Goal: Information Seeking & Learning: Learn about a topic

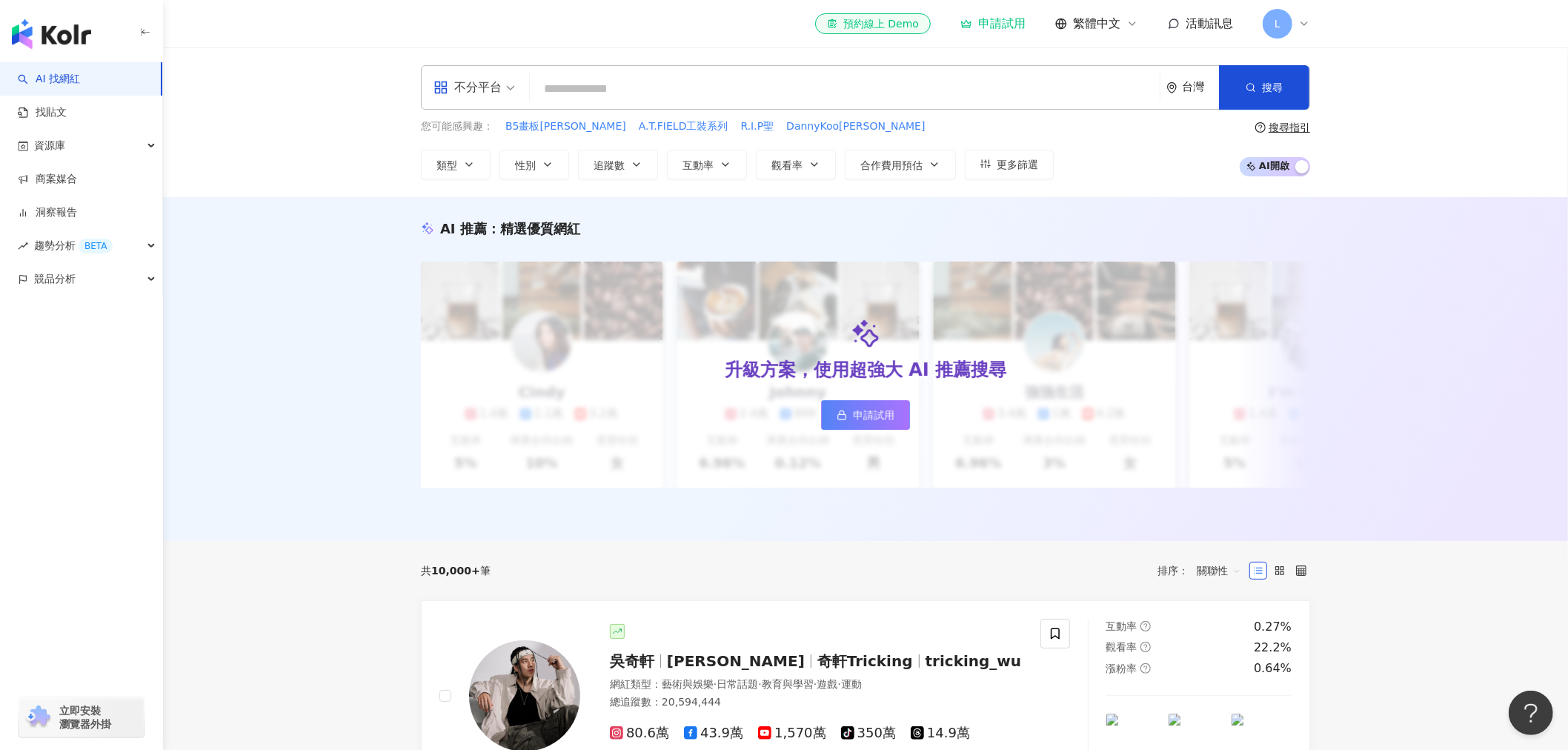
paste input "*********"
type input "*********"
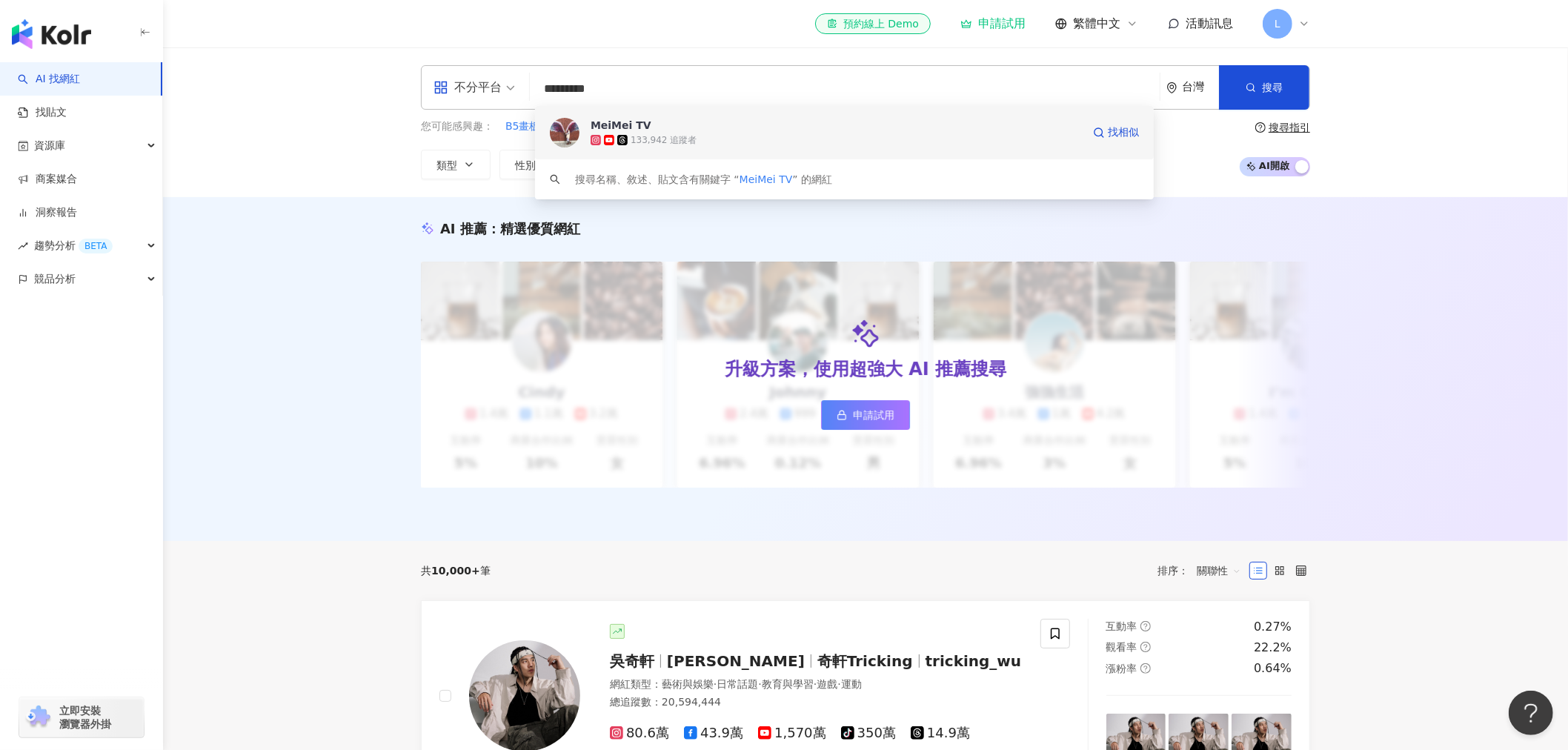
click at [753, 138] on div "133,942 追蹤者" at bounding box center [836, 140] width 492 height 15
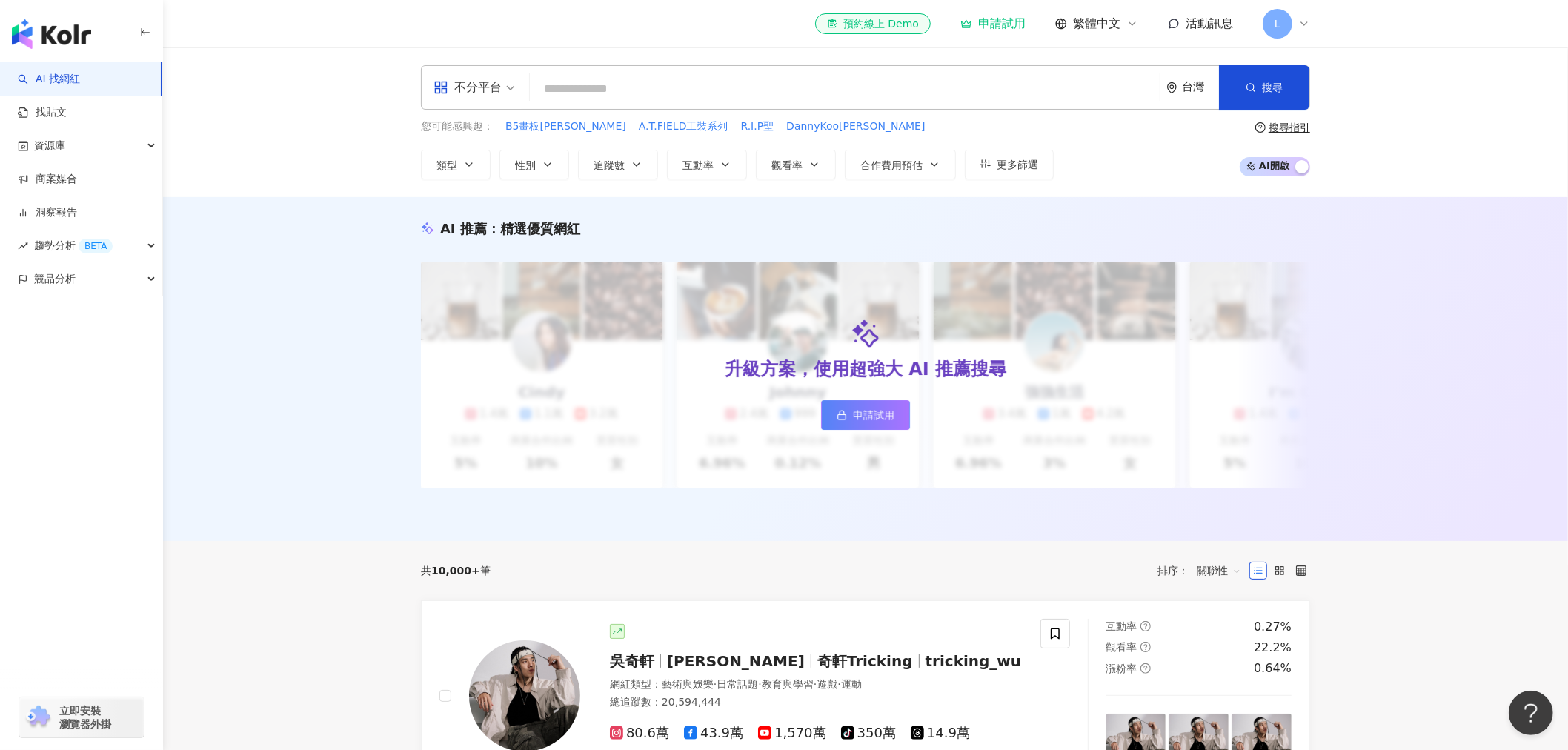
paste input "********"
type input "********"
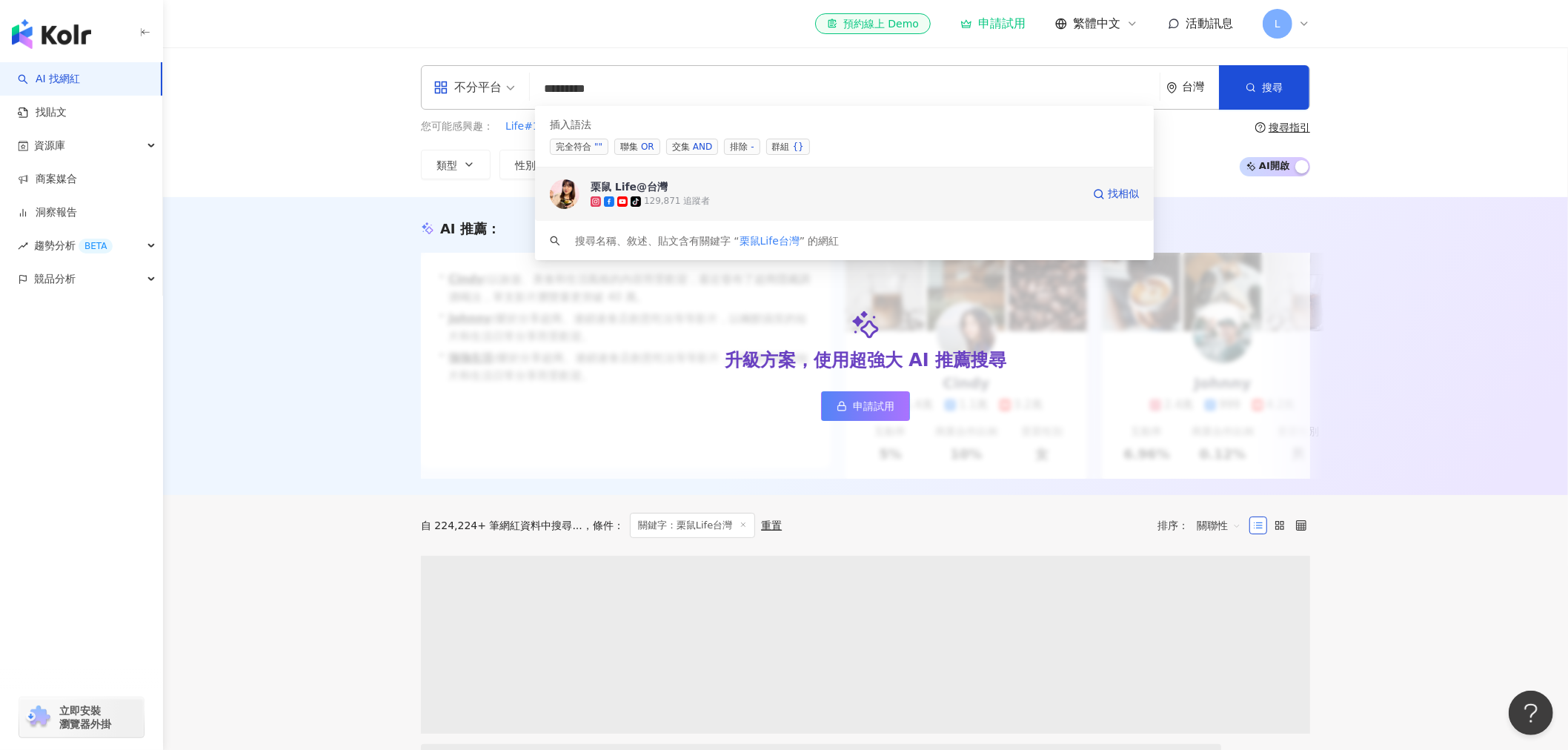
click at [763, 204] on div "tiktok-icon 129,871 追蹤者" at bounding box center [836, 201] width 492 height 15
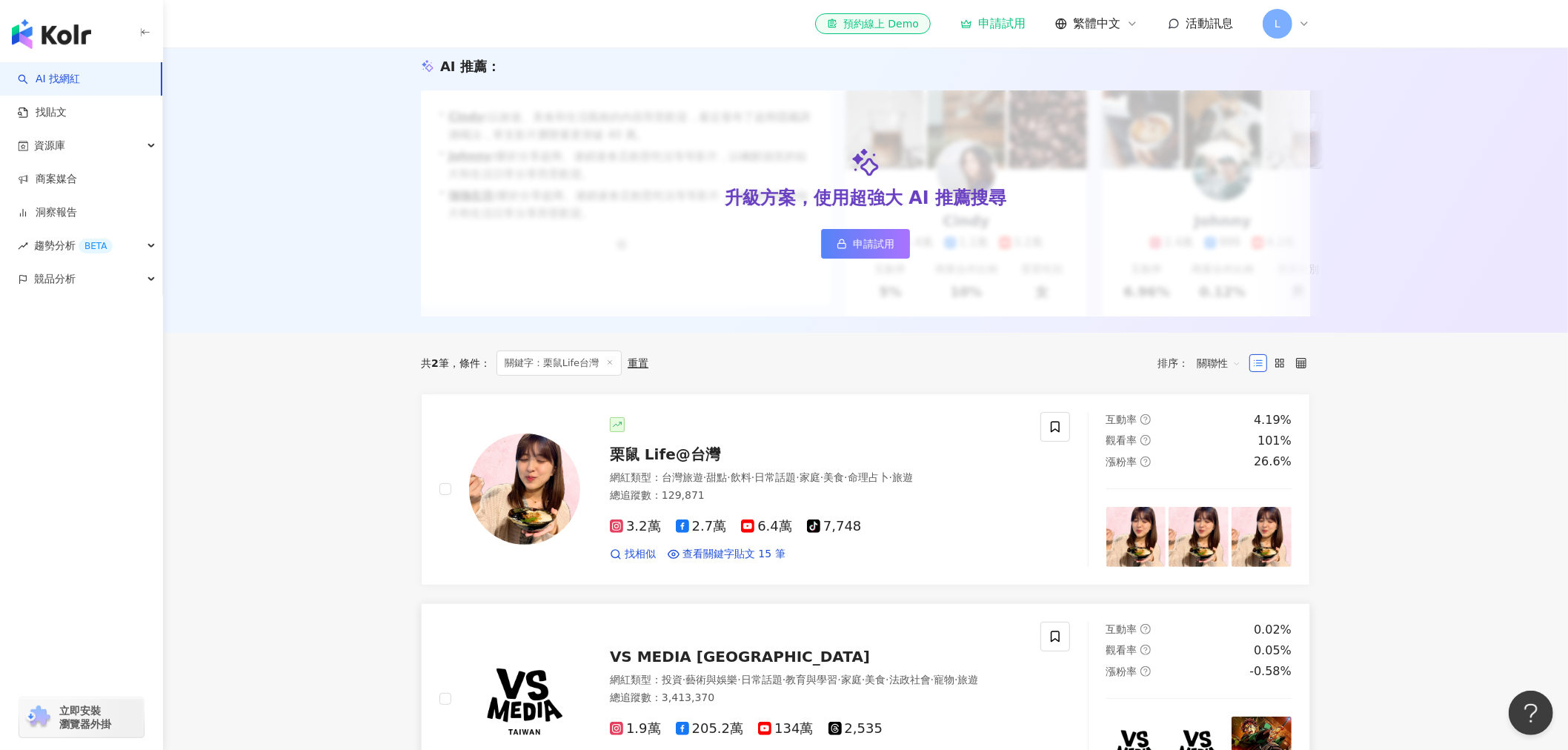
scroll to position [411, 0]
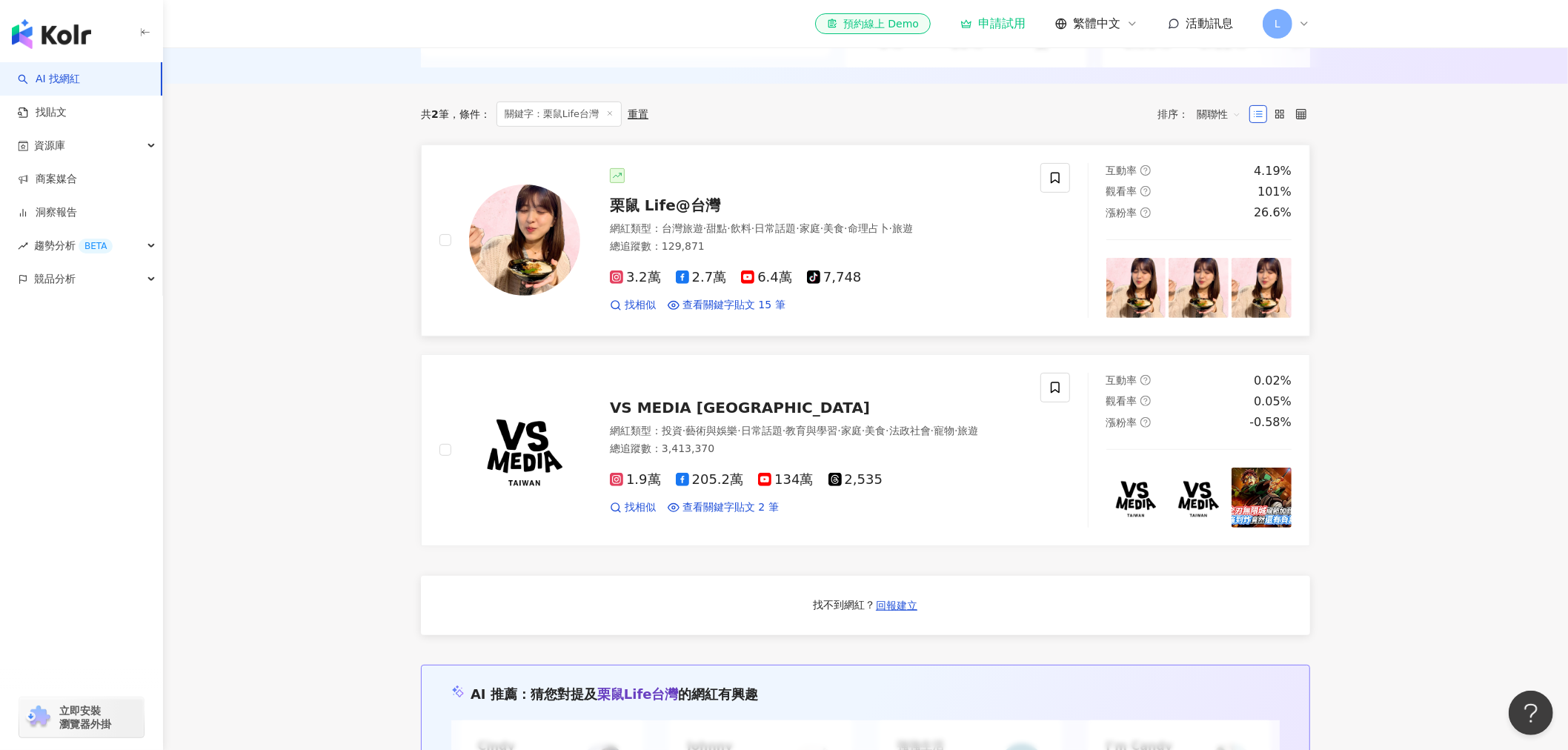
click at [685, 211] on span "栗鼠 Life@台灣" at bounding box center [665, 205] width 111 height 17
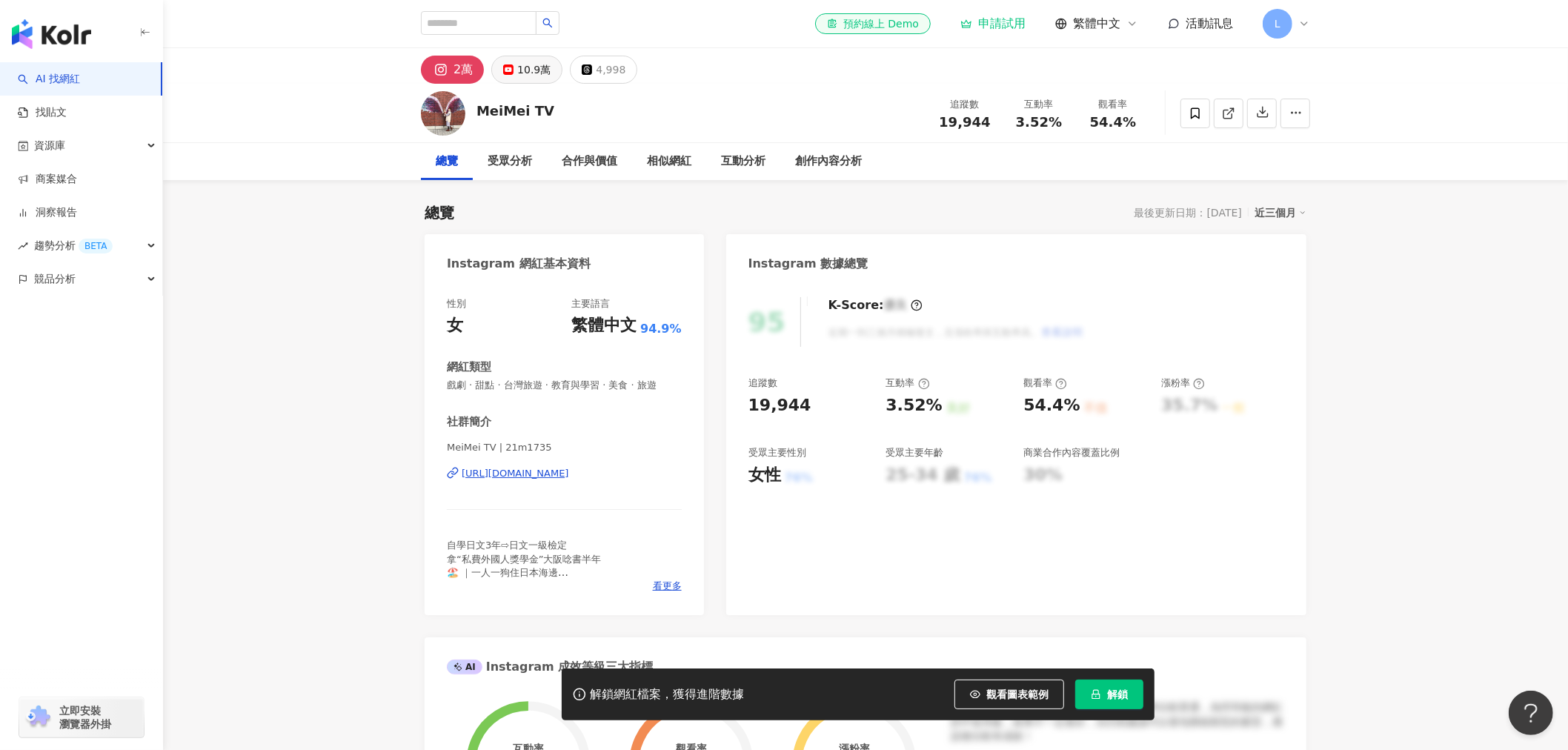
click at [527, 65] on div "10.9萬" at bounding box center [534, 70] width 33 height 21
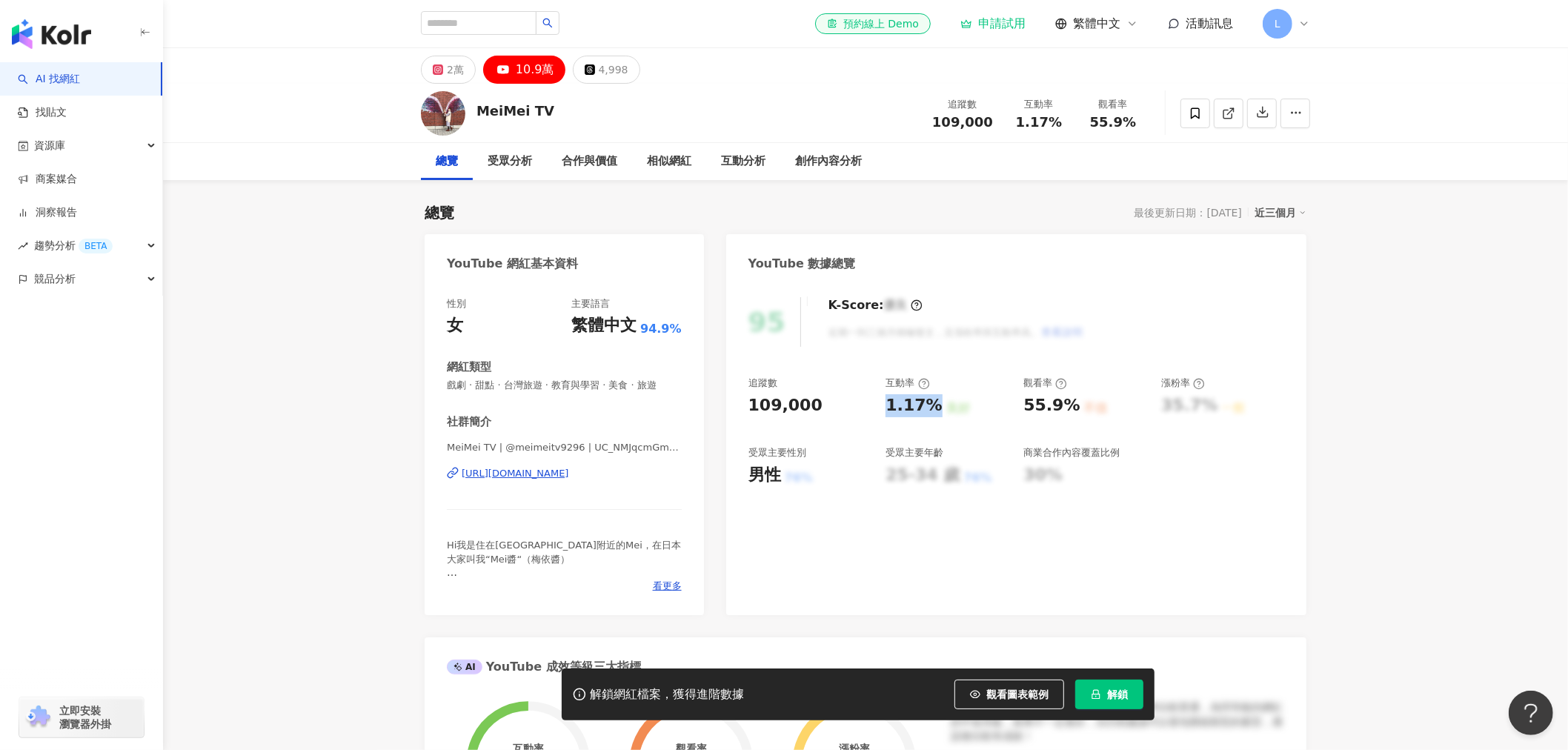
drag, startPoint x: 885, startPoint y: 411, endPoint x: 932, endPoint y: 412, distance: 47.0
click at [932, 412] on div "追蹤數 109,000 互動率 1.17% 良好 觀看率 55.9% 不佳 漲粉率 35.7% 一般 受眾主要性別 男性 76% 受眾主要年齡 25-34 歲…" at bounding box center [1016, 431] width 535 height 110
copy div "1.17%"
drag, startPoint x: 1024, startPoint y: 399, endPoint x: 1067, endPoint y: 409, distance: 44.1
click at [1067, 409] on div "55.9%" at bounding box center [1052, 406] width 57 height 23
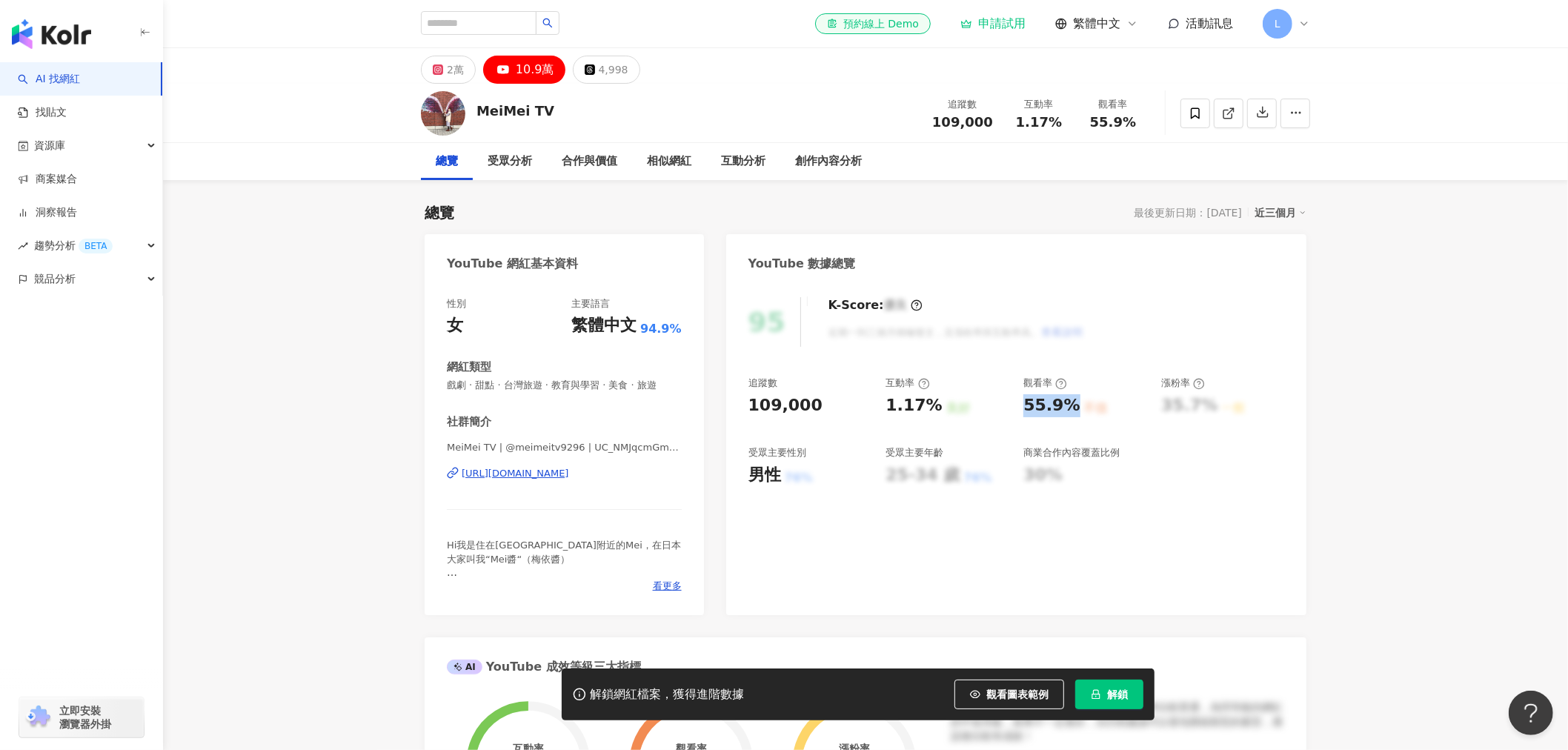
copy div "55.9%"
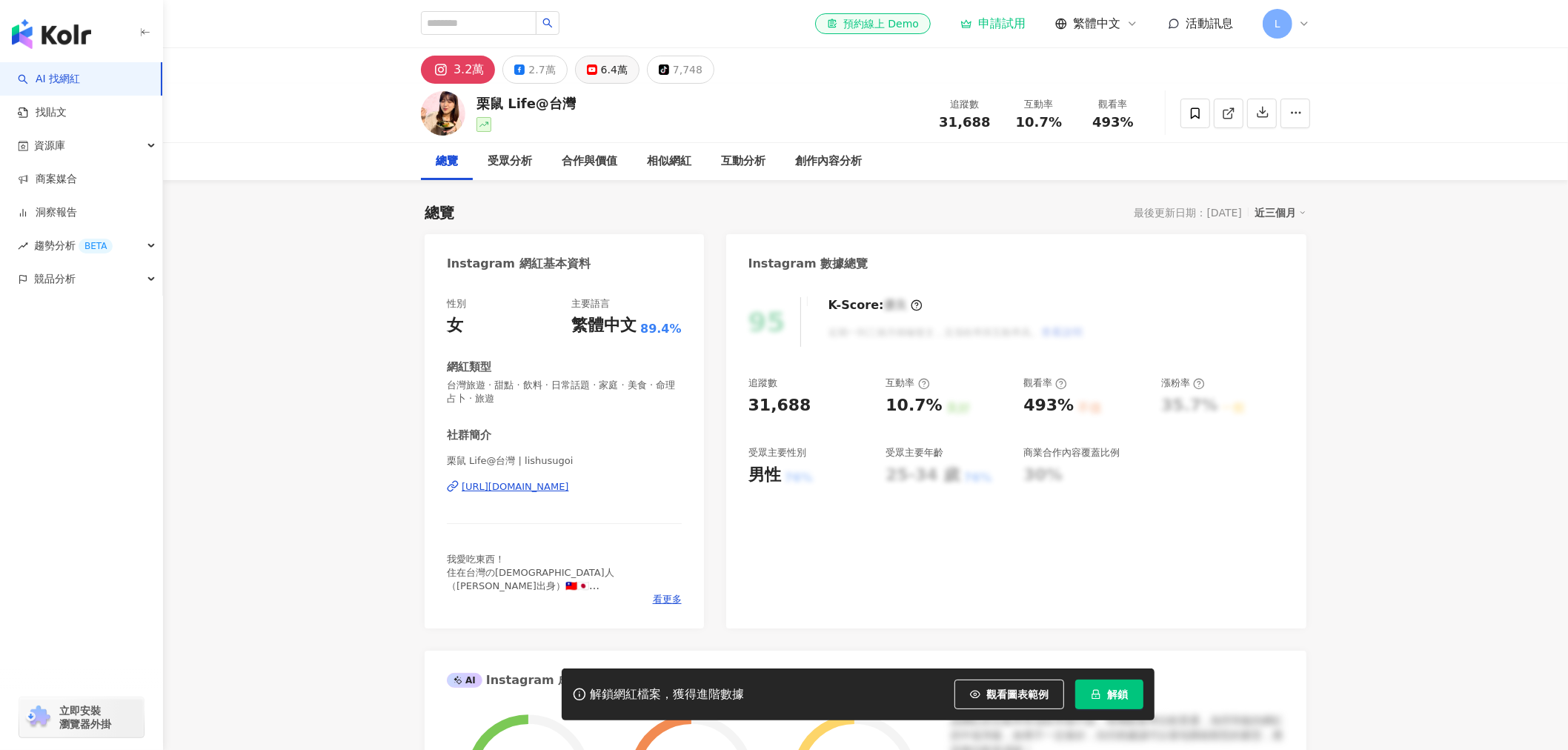
click at [605, 72] on div "6.4萬" at bounding box center [614, 70] width 27 height 21
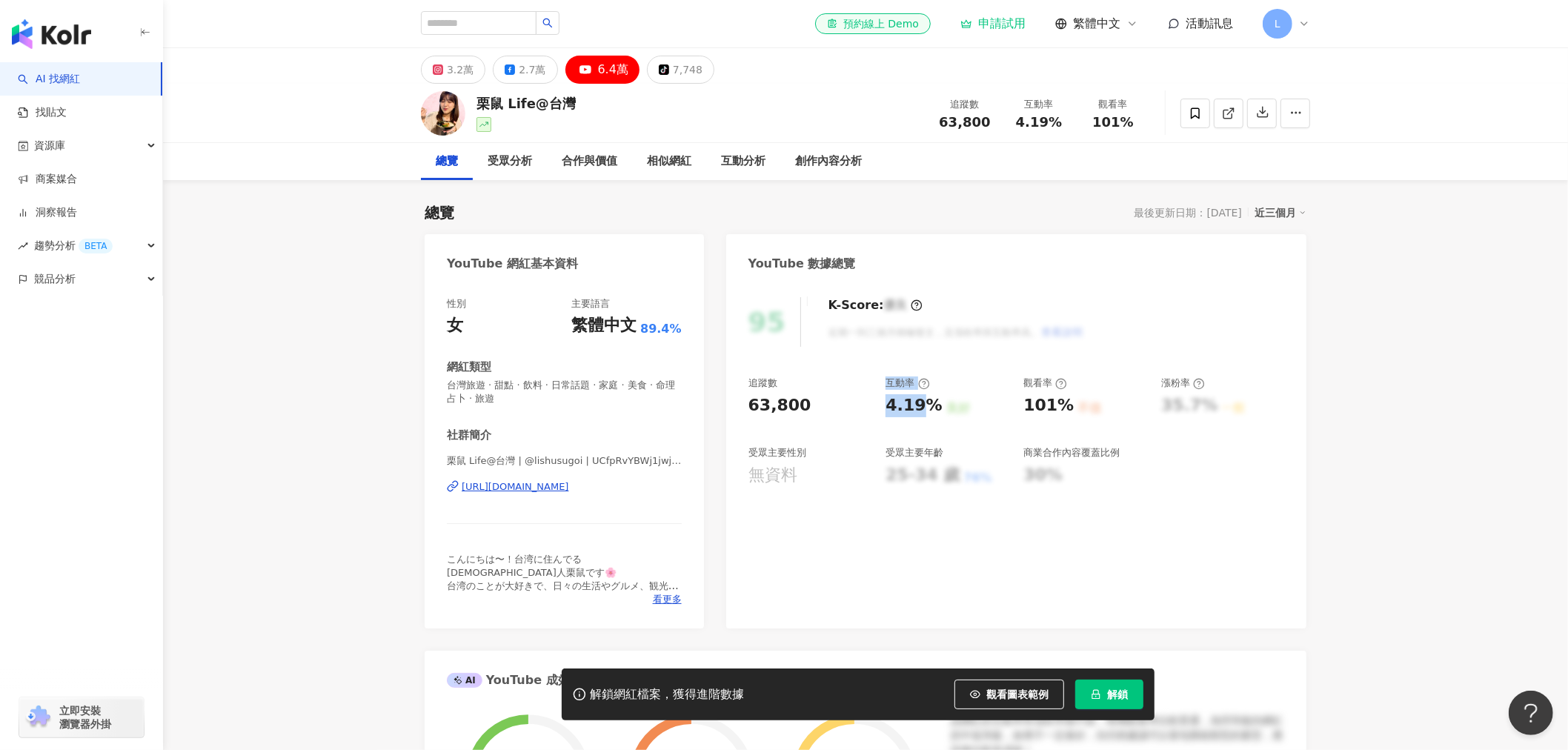
drag, startPoint x: 885, startPoint y: 410, endPoint x: 926, endPoint y: 411, distance: 41.0
click at [926, 411] on div "追蹤數 63,800 互動率 4.19% 良好 觀看率 101% 不佳 漲粉率 35.7% 一般 受眾主要性別 無資料 受眾主要年齡 25-34 歲 76% …" at bounding box center [1016, 431] width 535 height 110
click at [935, 412] on div "4.19% 良好" at bounding box center [946, 406] width 123 height 23
drag, startPoint x: 934, startPoint y: 410, endPoint x: 881, endPoint y: 410, distance: 53.0
click at [881, 410] on div "追蹤數 63,800 互動率 4.19% 良好 觀看率 101% 不佳 漲粉率 35.7% 一般 受眾主要性別 無資料 受眾主要年齡 25-34 歲 76% …" at bounding box center [1016, 431] width 535 height 110
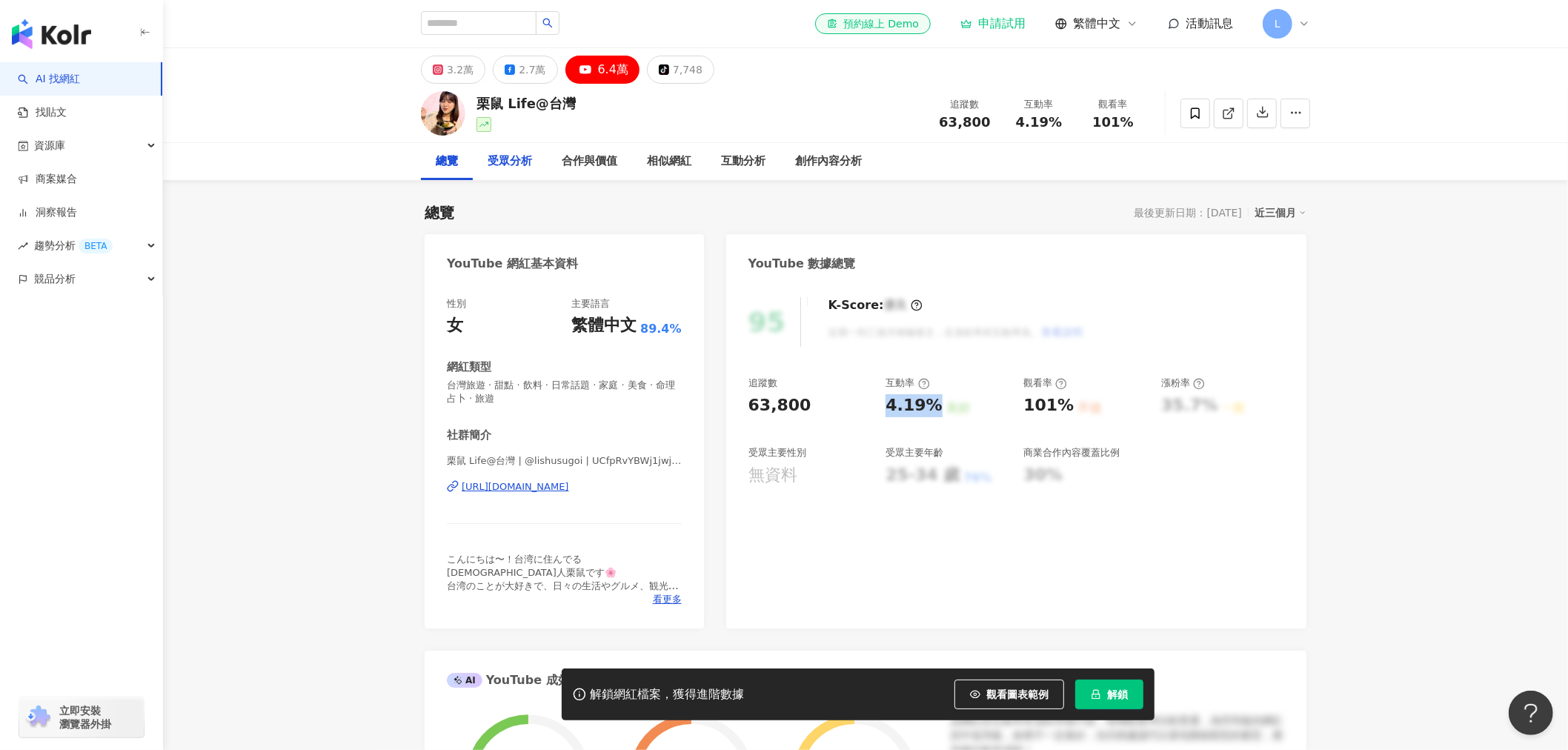
copy div "4.19%"
drag, startPoint x: 1017, startPoint y: 407, endPoint x: 1051, endPoint y: 403, distance: 34.2
click at [1061, 406] on div "追蹤數 63,800 互動率 4.19% 良好 觀看率 101% 不佳 漲粉率 35.7% 一般 受眾主要性別 無資料 受眾主要年齡 25-34 歲 76% …" at bounding box center [1016, 431] width 535 height 110
copy div "101%"
click at [510, 16] on input "search" at bounding box center [479, 23] width 115 height 24
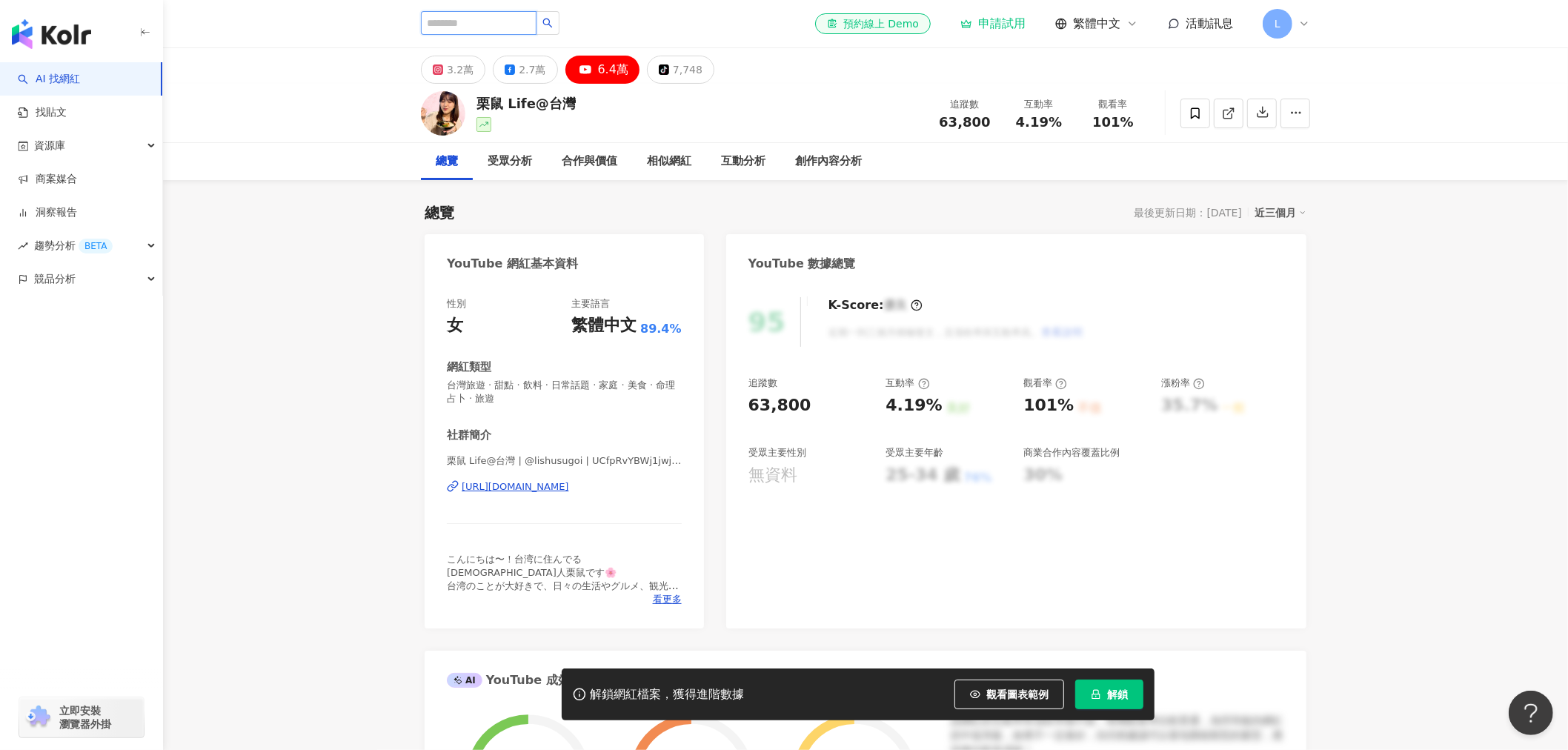
paste input "****"
type input "****"
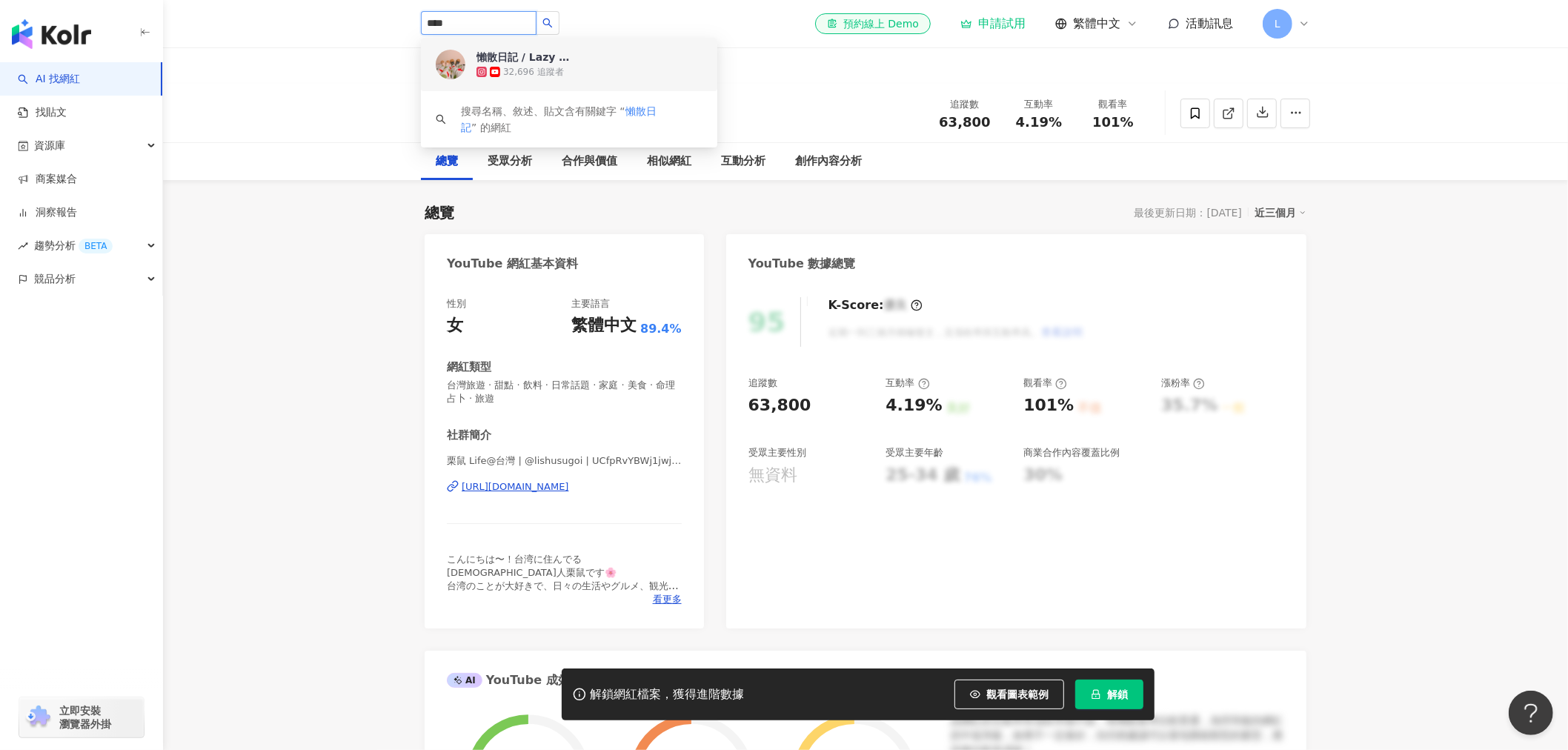
click at [570, 82] on div "懶散日記 / Lazy TV 32,696 追蹤者" at bounding box center [569, 64] width 297 height 53
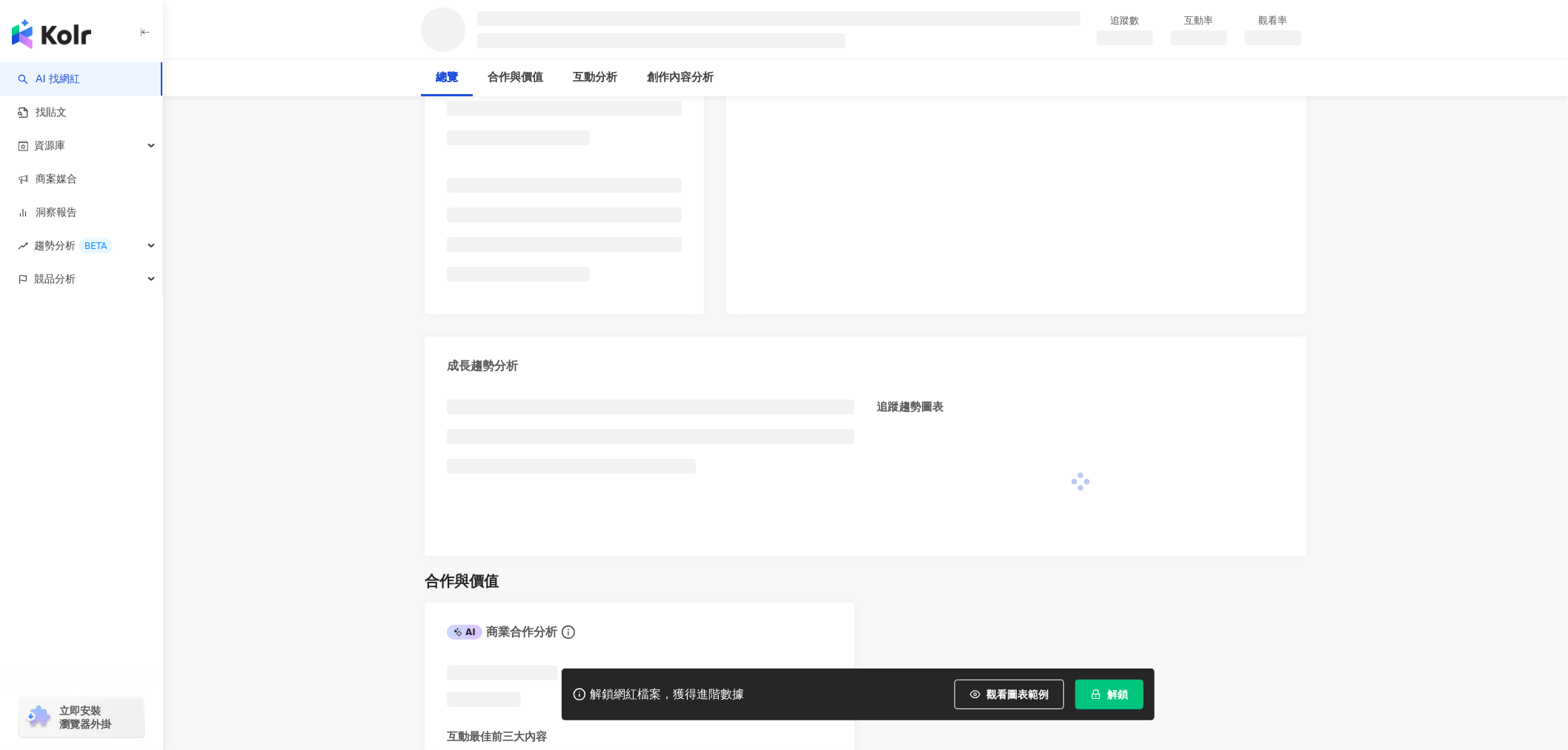
scroll to position [329, 0]
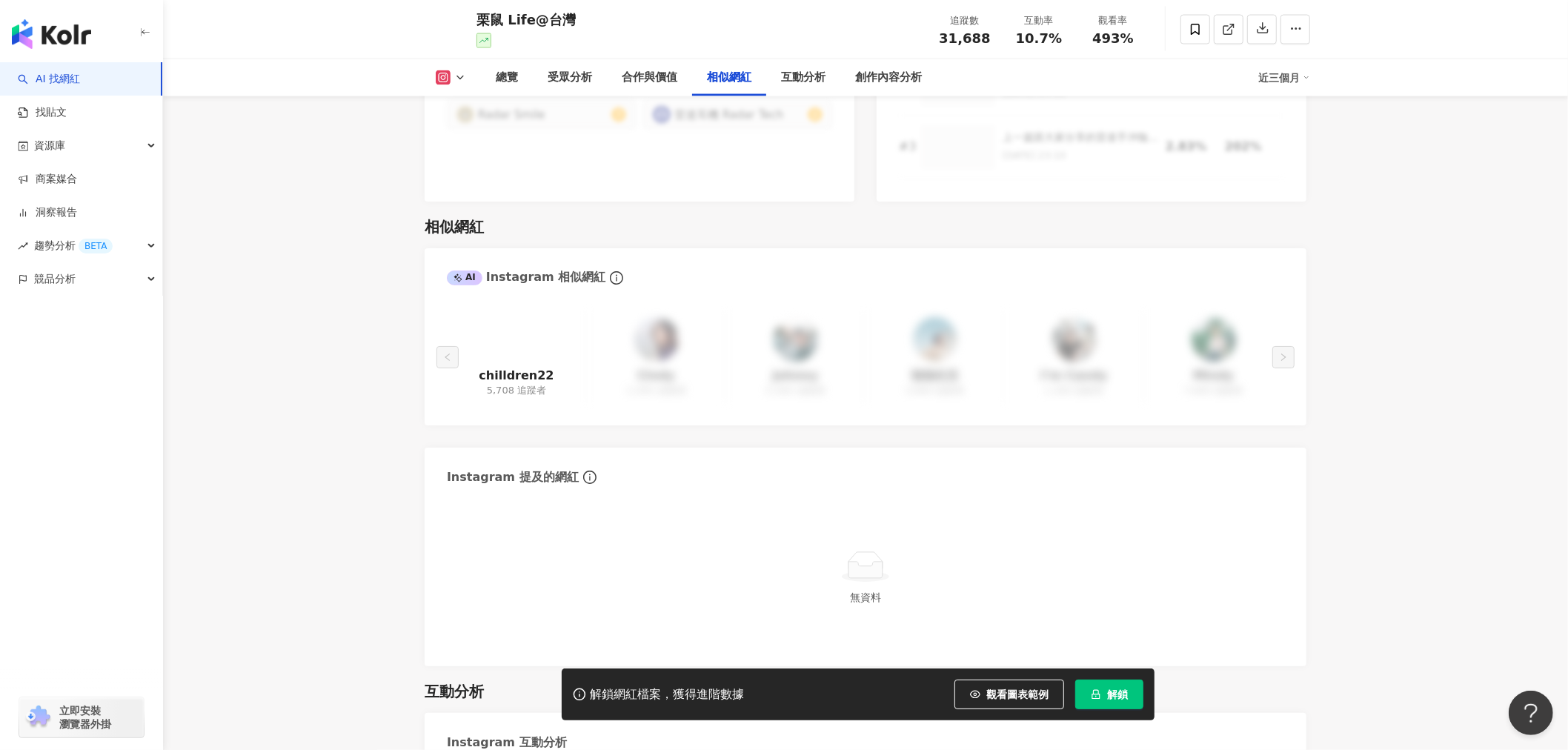
scroll to position [2718, 0]
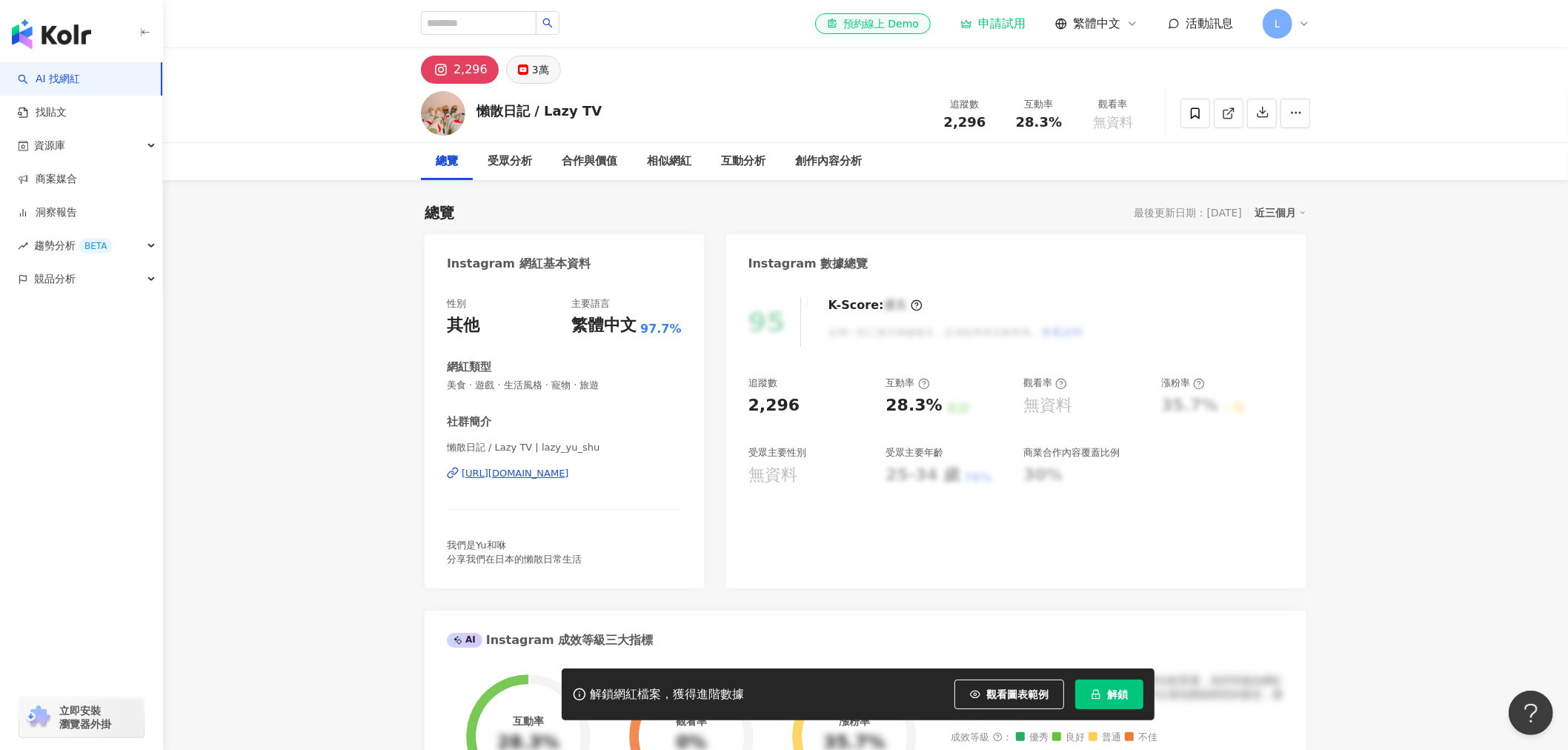
click at [521, 69] on rect at bounding box center [524, 70] width 9 height 5
